Goal: Obtain resource: Obtain resource

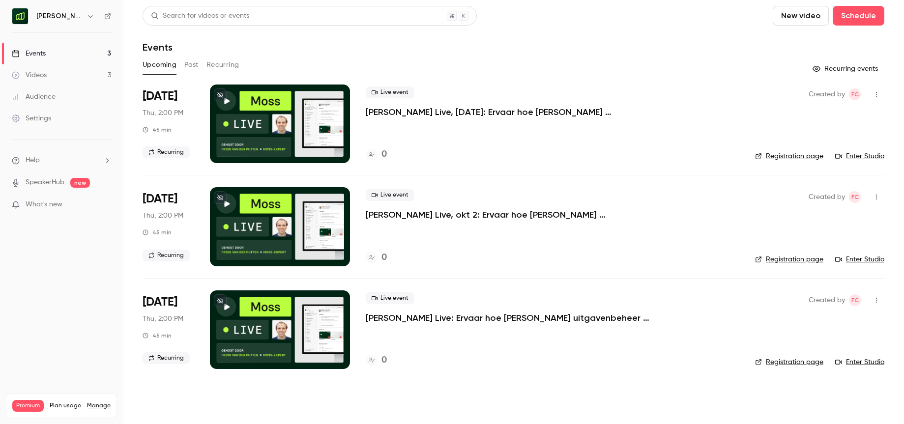
click at [83, 18] on div "[PERSON_NAME] [GEOGRAPHIC_DATA]" at bounding box center [66, 16] width 60 height 12
click at [87, 18] on icon "button" at bounding box center [91, 16] width 8 height 8
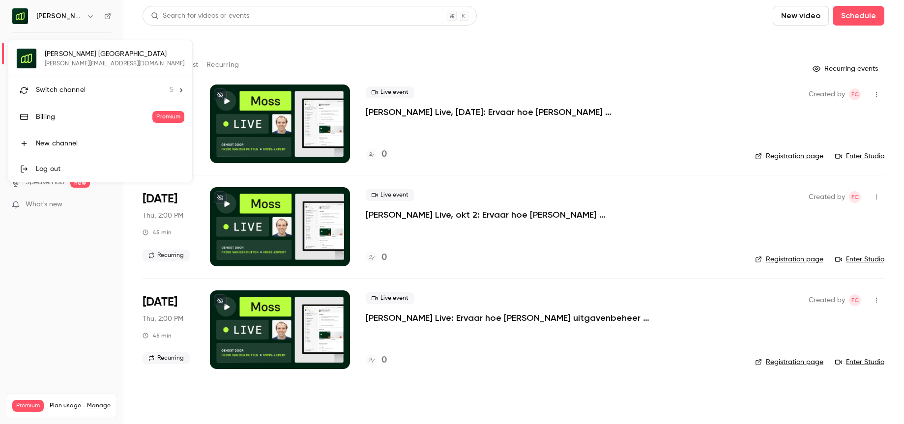
click at [90, 84] on li "Switch channel 5" at bounding box center [100, 90] width 184 height 26
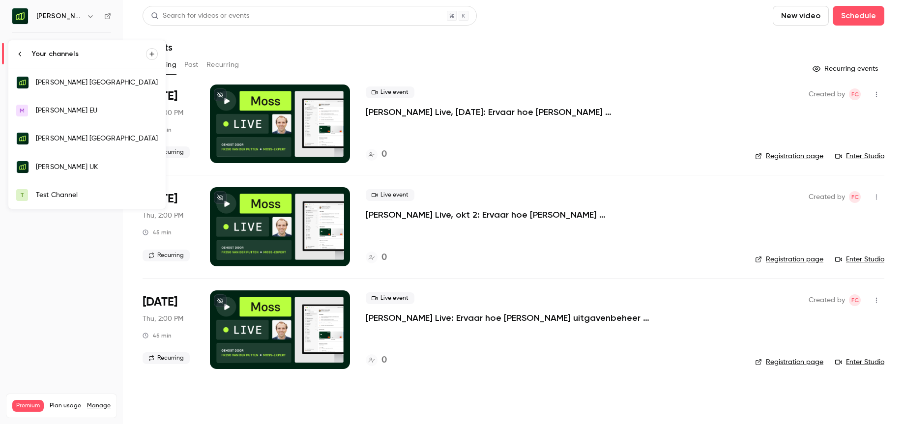
click at [84, 87] on link "[PERSON_NAME] [GEOGRAPHIC_DATA]" at bounding box center [86, 82] width 157 height 29
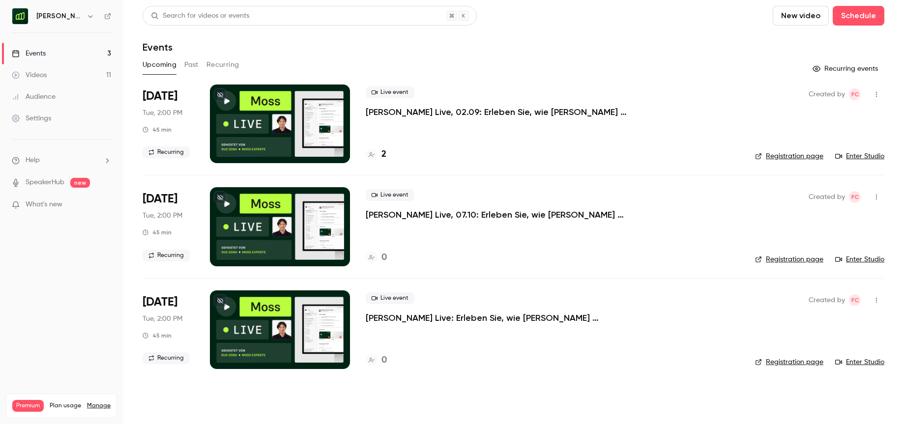
click at [188, 62] on button "Past" at bounding box center [191, 65] width 14 height 16
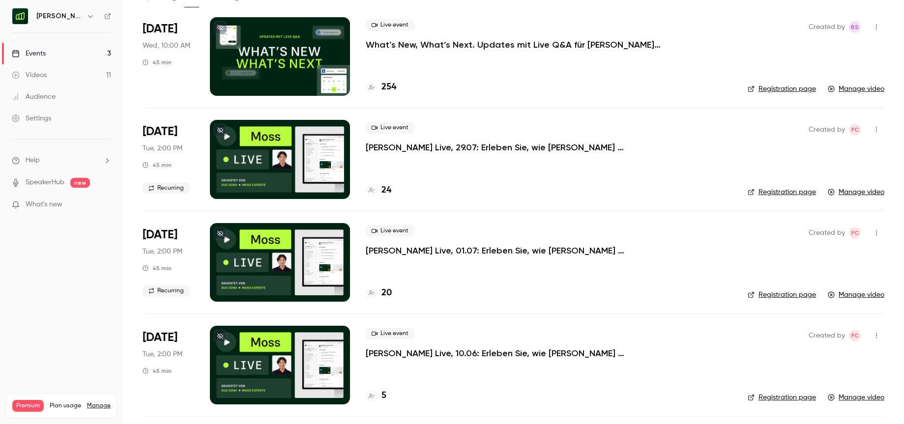
scroll to position [66, 0]
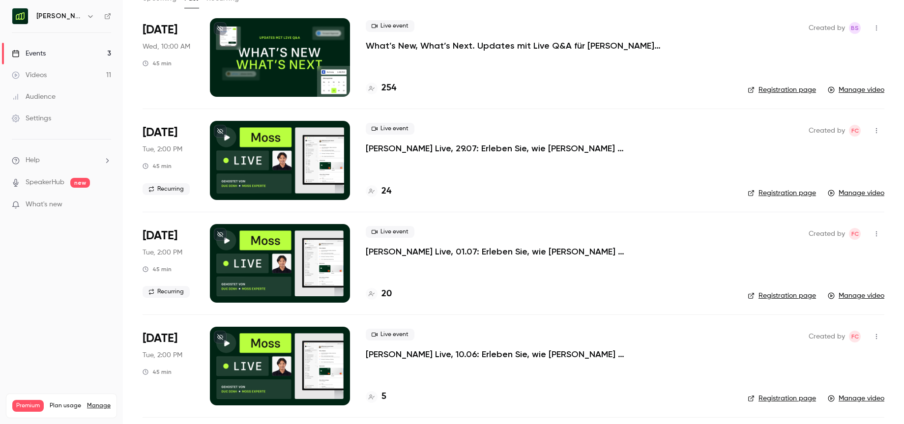
click at [585, 148] on p "[PERSON_NAME] Live, 29.07: Erleben Sie, wie [PERSON_NAME] Ausgabenmanagement au…" at bounding box center [513, 149] width 295 height 12
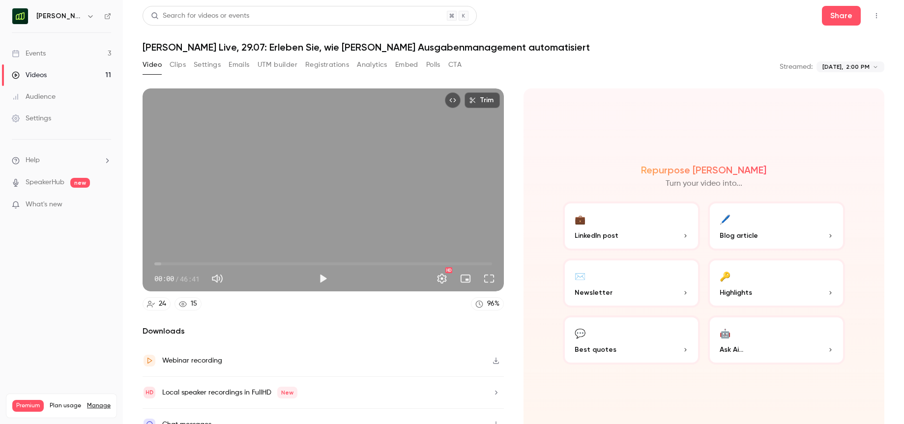
click at [332, 67] on button "Registrations" at bounding box center [327, 65] width 44 height 16
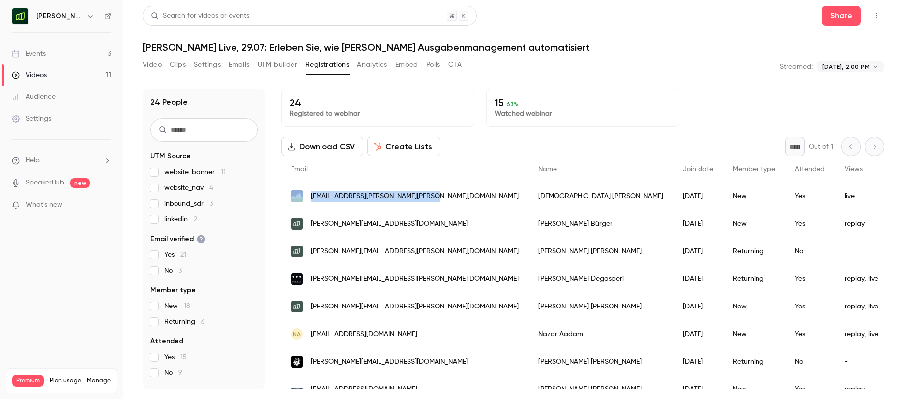
drag, startPoint x: 434, startPoint y: 197, endPoint x: 296, endPoint y: 197, distance: 138.1
click at [296, 197] on div "[EMAIL_ADDRESS][PERSON_NAME][PERSON_NAME][DOMAIN_NAME]" at bounding box center [404, 196] width 247 height 28
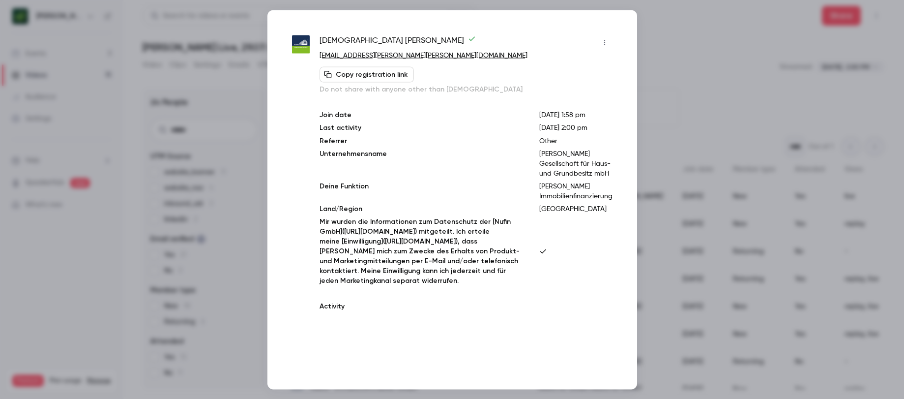
copy div "[EMAIL_ADDRESS][PERSON_NAME][PERSON_NAME][DOMAIN_NAME]"
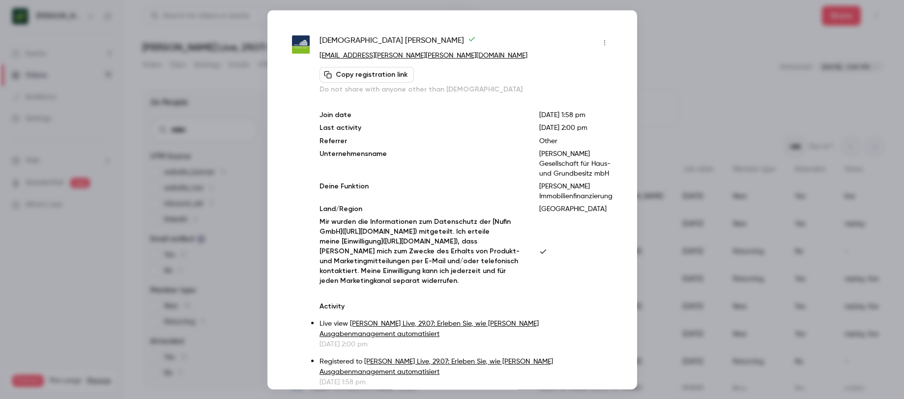
click at [699, 54] on div at bounding box center [452, 199] width 904 height 399
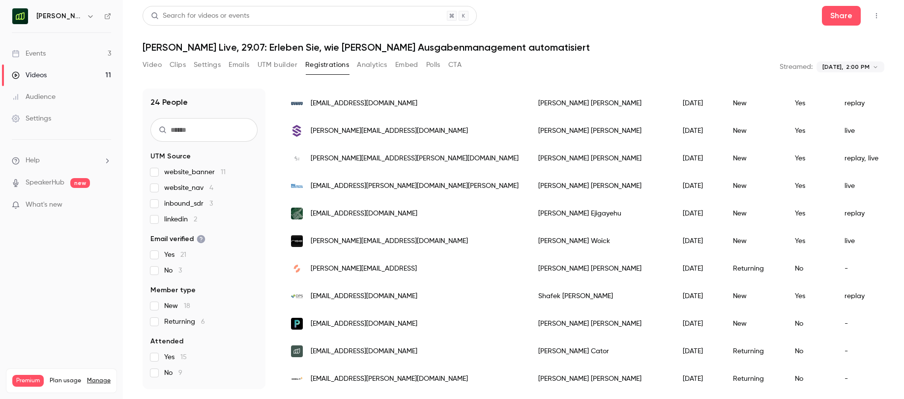
scroll to position [287, 0]
click at [430, 211] on div "[EMAIL_ADDRESS][DOMAIN_NAME]" at bounding box center [404, 213] width 247 height 28
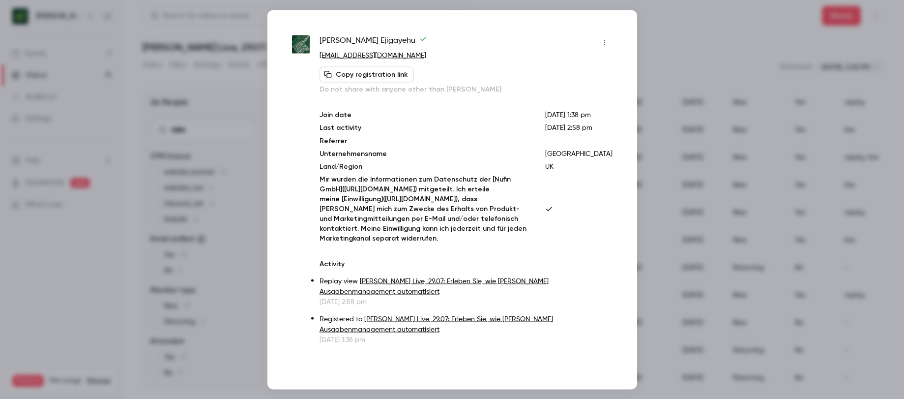
click at [432, 56] on p "[EMAIL_ADDRESS][DOMAIN_NAME]" at bounding box center [465, 55] width 292 height 10
copy div "[EMAIL_ADDRESS][DOMAIN_NAME] Copy registration link"
click at [429, 54] on p "[EMAIL_ADDRESS][DOMAIN_NAME]" at bounding box center [465, 55] width 292 height 10
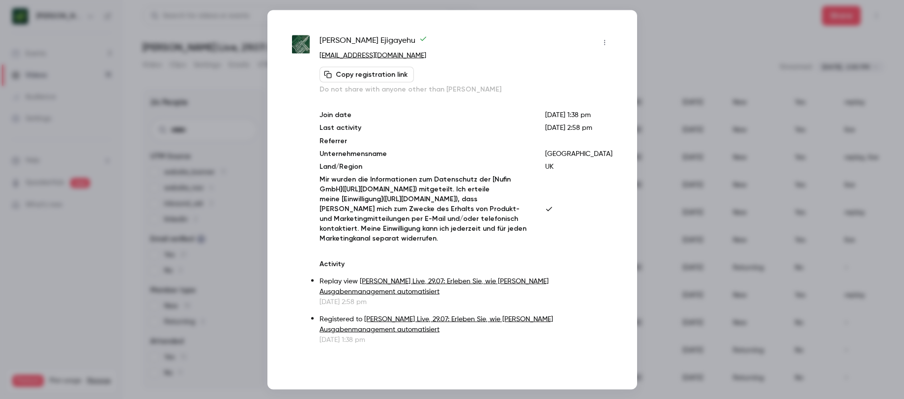
click at [427, 55] on p "[EMAIL_ADDRESS][DOMAIN_NAME]" at bounding box center [465, 55] width 292 height 10
copy div "[EMAIL_ADDRESS][DOMAIN_NAME] Copy registration link"
click at [699, 20] on div at bounding box center [452, 199] width 904 height 399
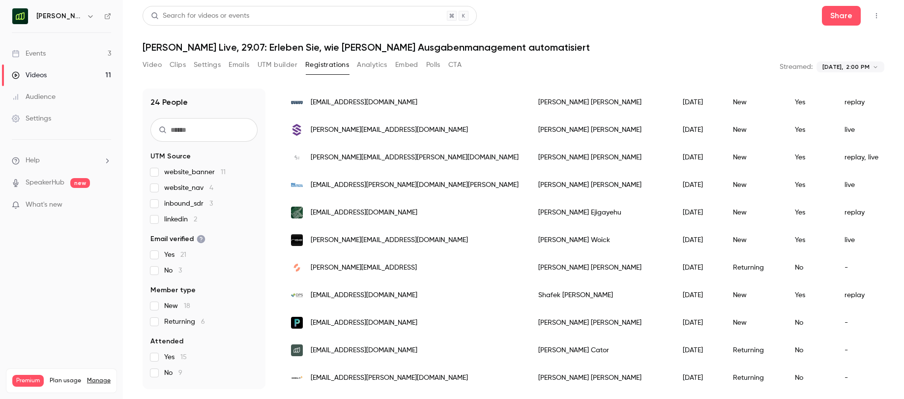
scroll to position [303, 0]
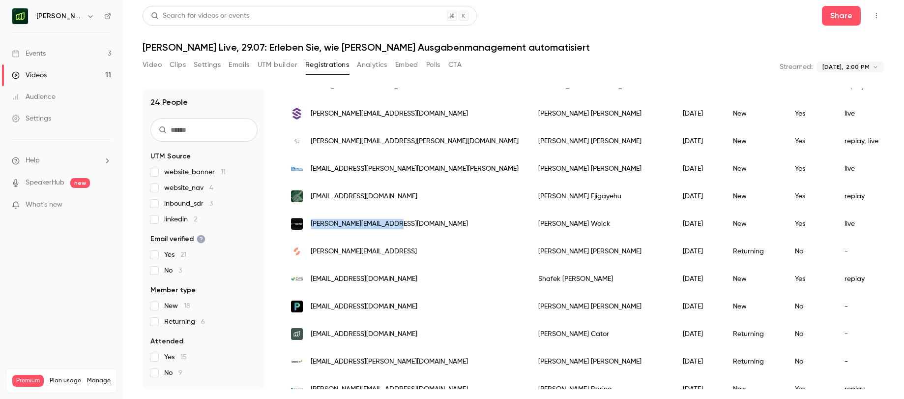
drag, startPoint x: 395, startPoint y: 223, endPoint x: 309, endPoint y: 223, distance: 85.5
click at [309, 223] on div "[PERSON_NAME][EMAIL_ADDRESS][DOMAIN_NAME]" at bounding box center [404, 224] width 247 height 28
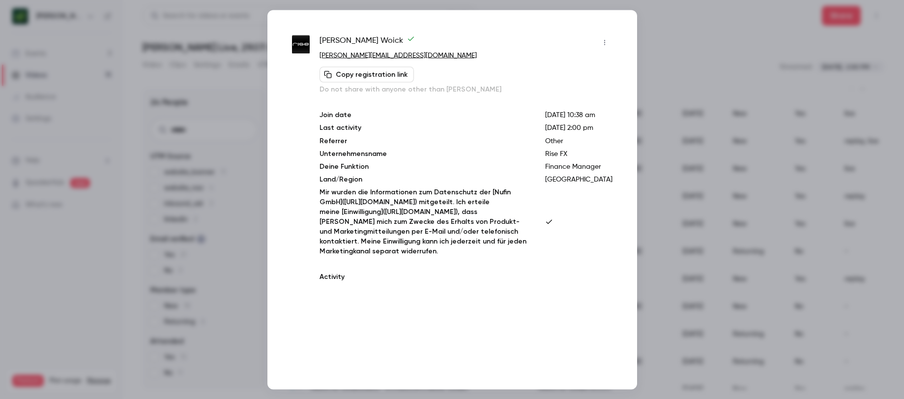
copy span "[PERSON_NAME][EMAIL_ADDRESS][DOMAIN_NAME]"
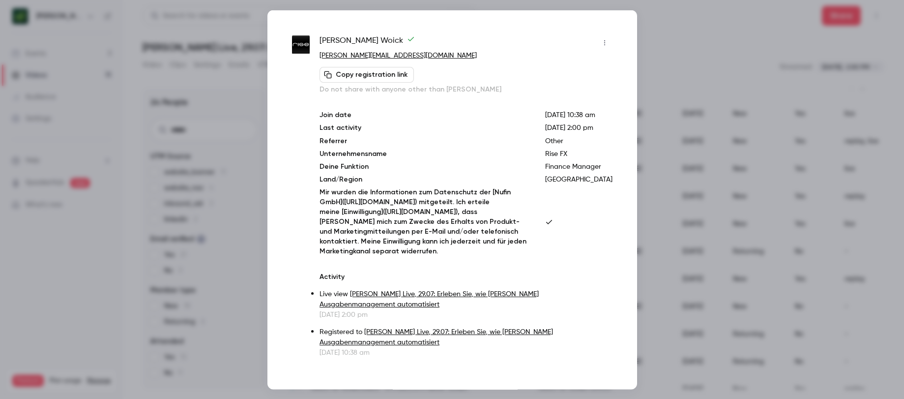
click at [593, 33] on div "[PERSON_NAME] [PERSON_NAME][EMAIL_ADDRESS][DOMAIN_NAME] Copy registration link …" at bounding box center [452, 199] width 370 height 379
click at [719, 26] on div at bounding box center [452, 199] width 904 height 399
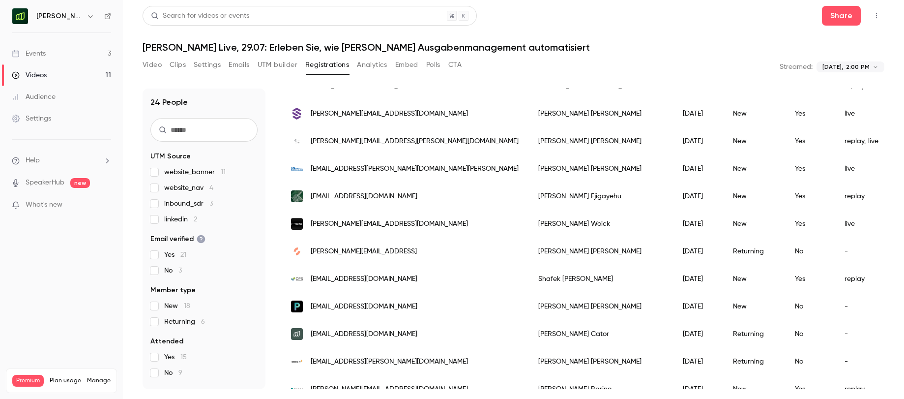
scroll to position [312, 0]
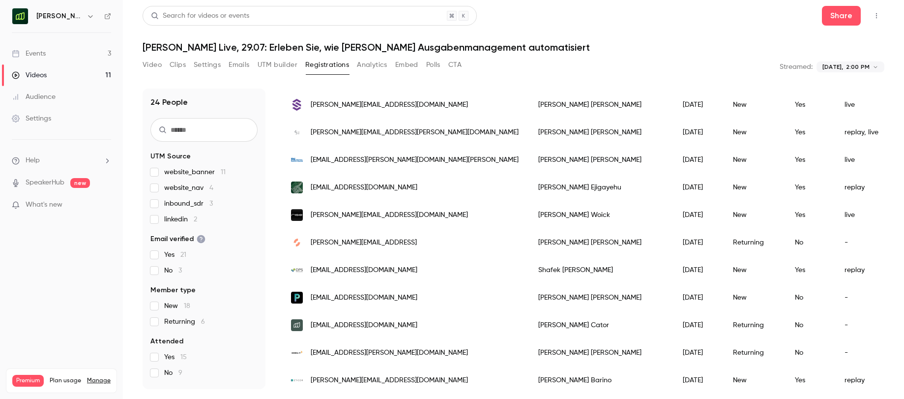
click at [393, 235] on div "[PERSON_NAME][EMAIL_ADDRESS]" at bounding box center [404, 243] width 247 height 28
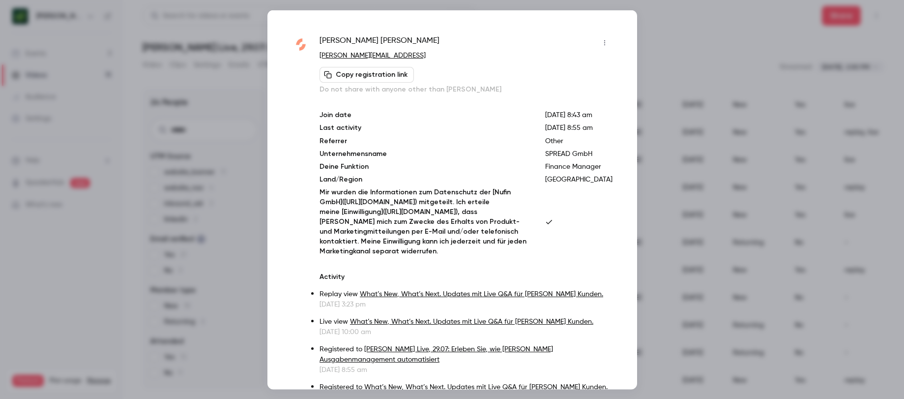
click at [385, 54] on p "[PERSON_NAME][EMAIL_ADDRESS]" at bounding box center [465, 55] width 292 height 10
copy div "[PERSON_NAME][EMAIL_ADDRESS] Copy registration link"
click at [743, 46] on div at bounding box center [452, 199] width 904 height 399
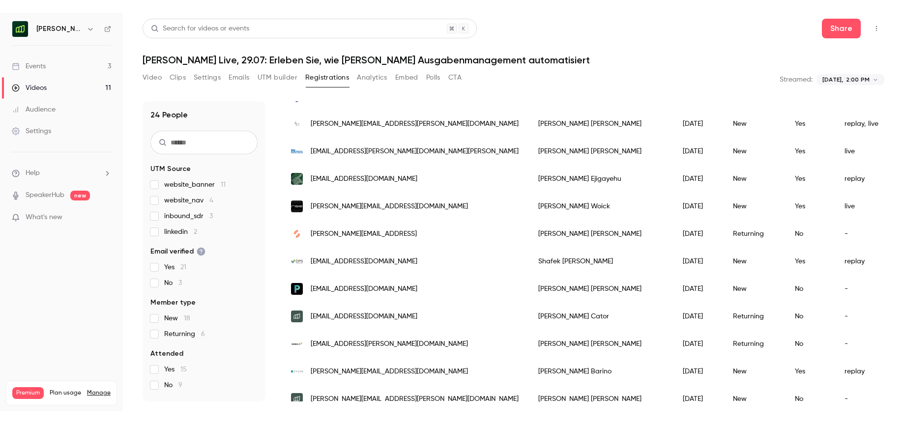
scroll to position [333, 0]
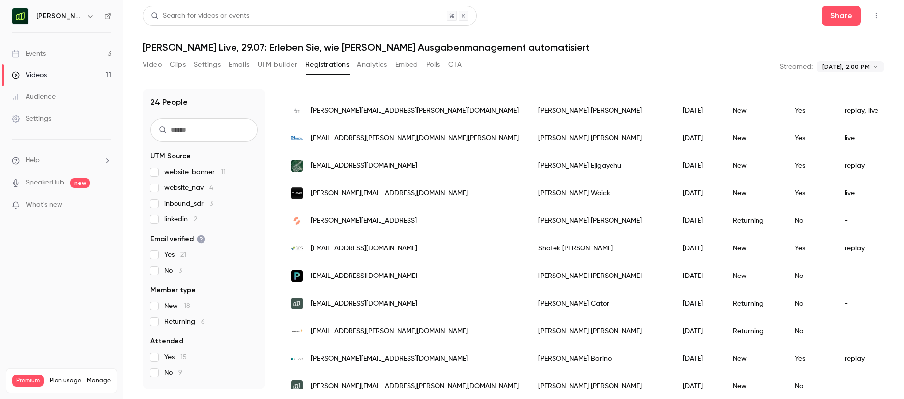
click at [408, 244] on span "[EMAIL_ADDRESS][DOMAIN_NAME]" at bounding box center [364, 248] width 107 height 10
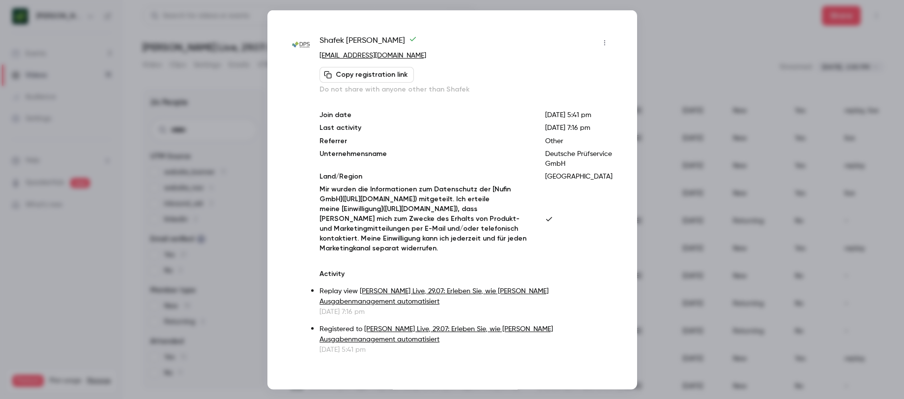
click at [470, 55] on p "[EMAIL_ADDRESS][DOMAIN_NAME]" at bounding box center [465, 55] width 292 height 10
copy div "[EMAIL_ADDRESS][DOMAIN_NAME] Copy registration link"
click at [693, 41] on div at bounding box center [452, 199] width 904 height 399
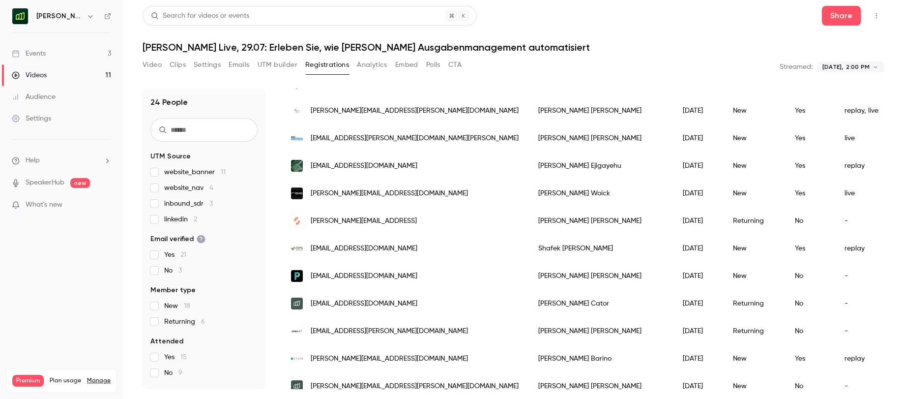
click at [433, 281] on div "[EMAIL_ADDRESS][DOMAIN_NAME]" at bounding box center [404, 276] width 247 height 28
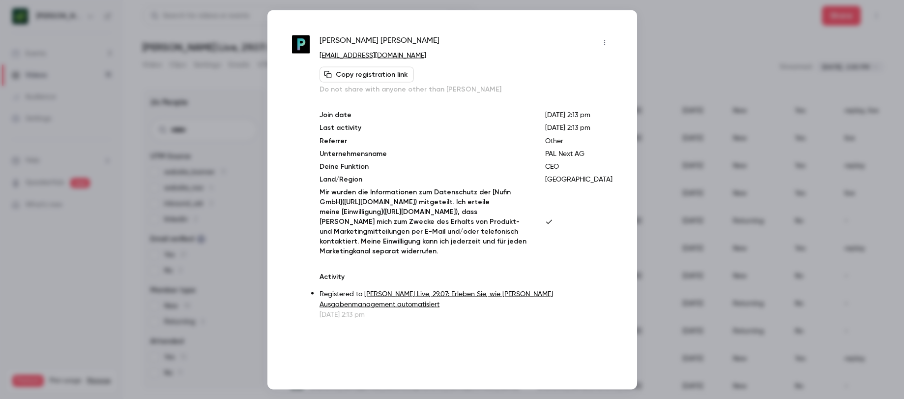
click at [438, 56] on p "[EMAIL_ADDRESS][DOMAIN_NAME]" at bounding box center [465, 55] width 292 height 10
copy div "[EMAIL_ADDRESS][DOMAIN_NAME] Copy registration link"
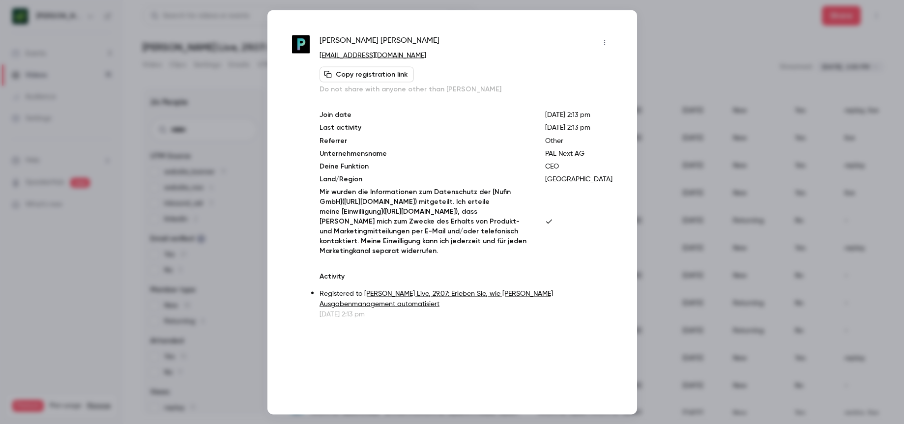
click at [691, 76] on div at bounding box center [452, 212] width 904 height 424
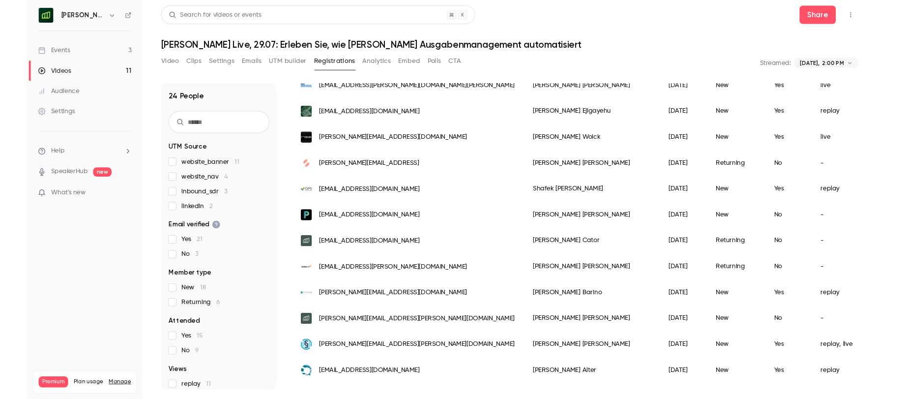
scroll to position [400, 0]
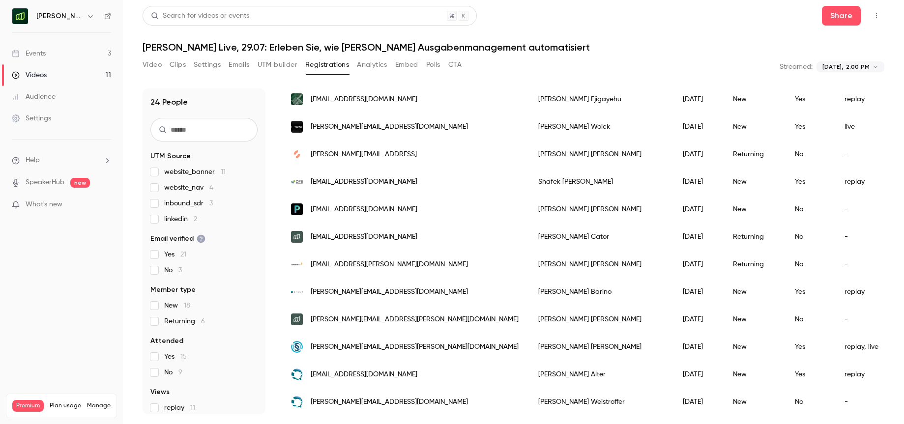
click at [422, 292] on div "[PERSON_NAME][EMAIL_ADDRESS][DOMAIN_NAME]" at bounding box center [404, 292] width 247 height 28
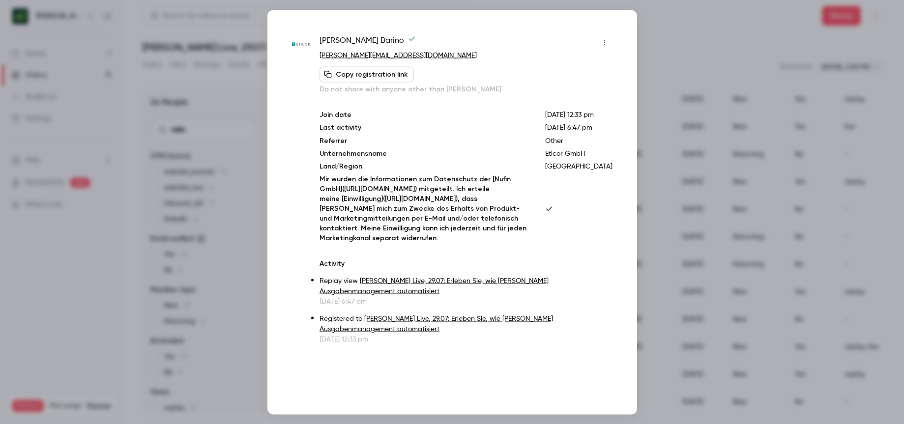
click at [396, 54] on p "[PERSON_NAME][EMAIL_ADDRESS][DOMAIN_NAME]" at bounding box center [465, 55] width 292 height 10
copy div "[PERSON_NAME][EMAIL_ADDRESS][DOMAIN_NAME] Copy registration link"
click at [390, 52] on p "[PERSON_NAME][EMAIL_ADDRESS][DOMAIN_NAME]" at bounding box center [465, 55] width 292 height 10
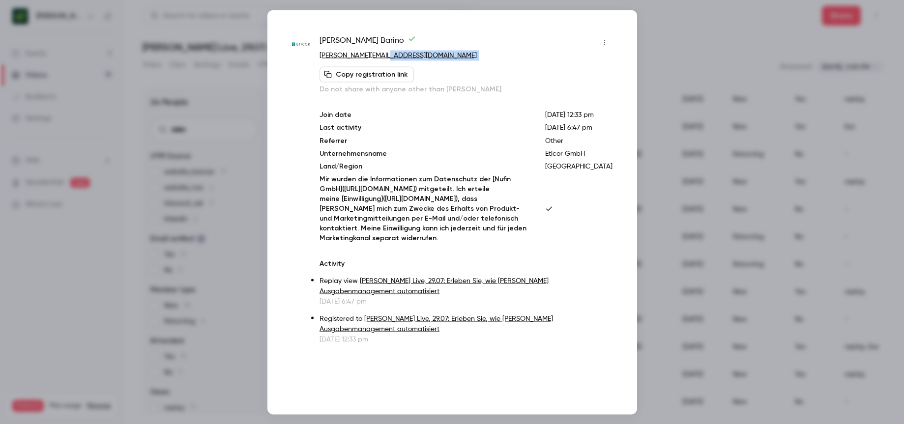
click at [390, 52] on p "[PERSON_NAME][EMAIL_ADDRESS][DOMAIN_NAME]" at bounding box center [465, 55] width 292 height 10
copy div "[PERSON_NAME][EMAIL_ADDRESS][DOMAIN_NAME] Copy registration link"
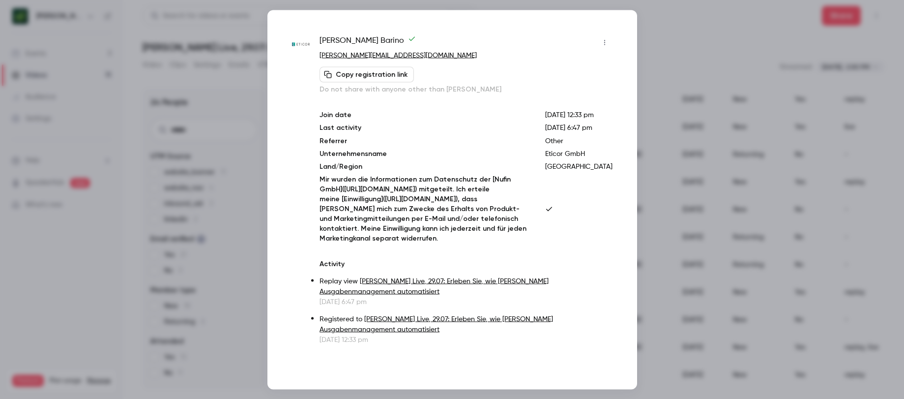
click at [731, 43] on div at bounding box center [452, 199] width 904 height 399
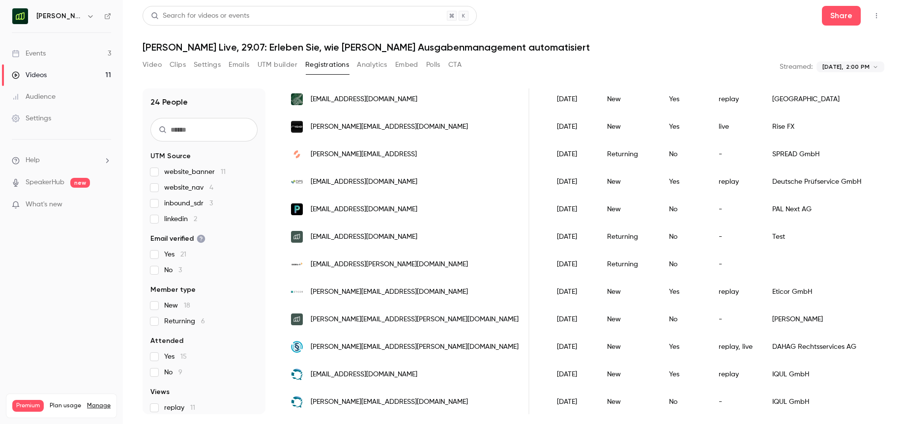
scroll to position [429, 0]
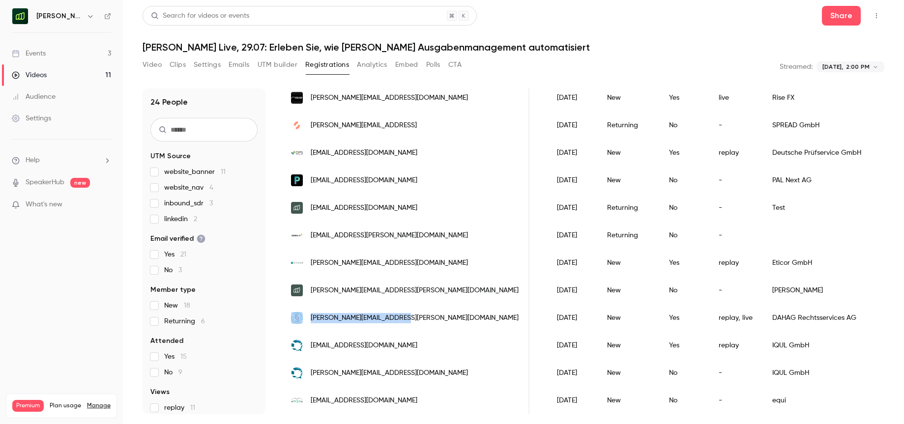
drag, startPoint x: 413, startPoint y: 319, endPoint x: 306, endPoint y: 319, distance: 106.7
click at [306, 319] on div "[PERSON_NAME][EMAIL_ADDRESS][PERSON_NAME][DOMAIN_NAME]" at bounding box center [405, 318] width 248 height 28
copy div "[PERSON_NAME][EMAIL_ADDRESS][PERSON_NAME][DOMAIN_NAME]"
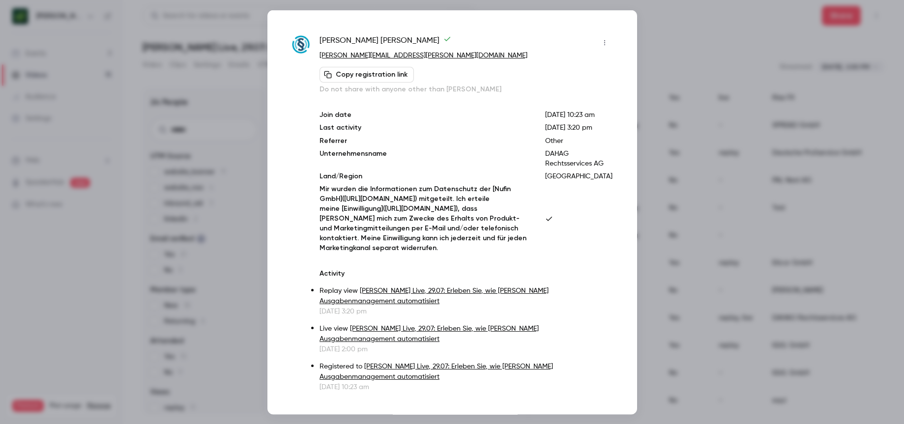
click at [419, 59] on p "[PERSON_NAME][EMAIL_ADDRESS][PERSON_NAME][DOMAIN_NAME]" at bounding box center [465, 55] width 292 height 10
click at [684, 53] on div at bounding box center [452, 212] width 904 height 424
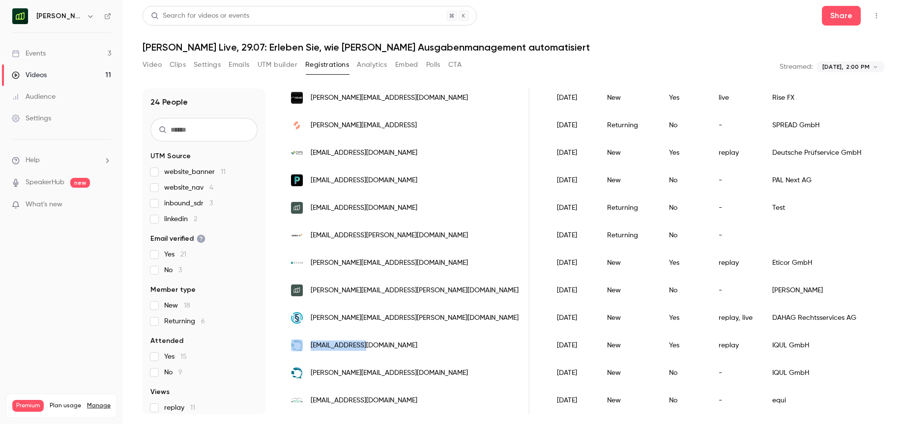
drag, startPoint x: 363, startPoint y: 344, endPoint x: 304, endPoint y: 344, distance: 58.5
click at [304, 344] on div "[EMAIL_ADDRESS][DOMAIN_NAME]" at bounding box center [405, 346] width 248 height 28
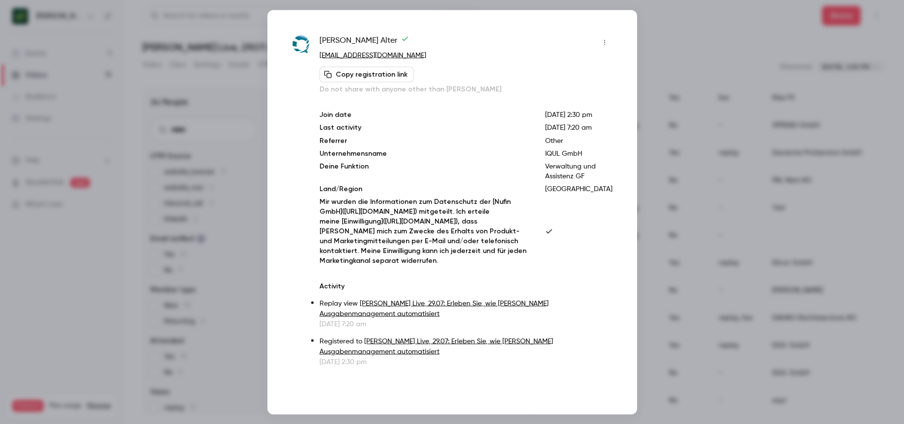
click at [732, 57] on div at bounding box center [452, 212] width 904 height 424
